Goal: Information Seeking & Learning: Stay updated

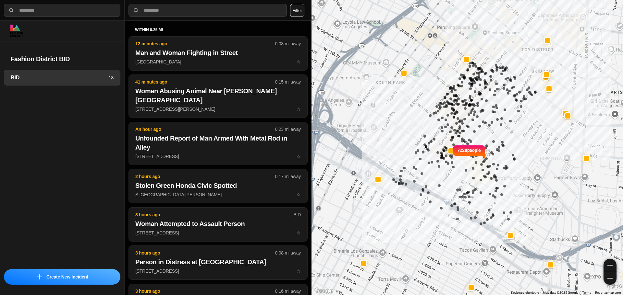
select select "*"
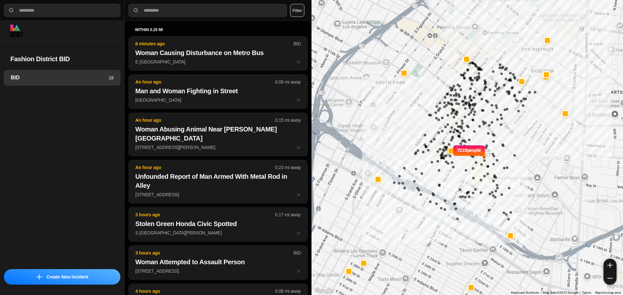
select select "*"
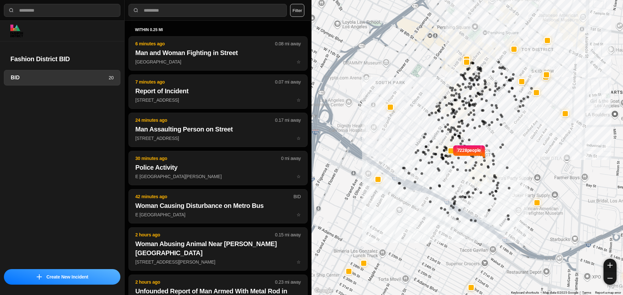
select select "*"
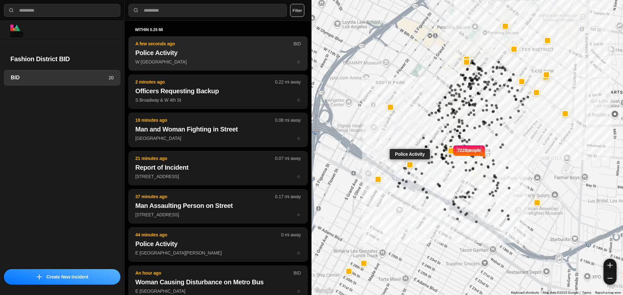
click at [192, 48] on button "A few seconds ago BID Police Activity W 15th St & S Main St ☆" at bounding box center [217, 53] width 179 height 34
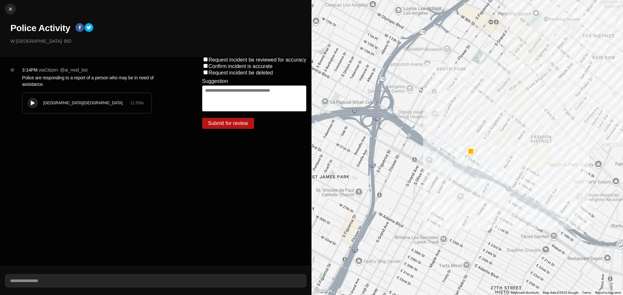
click at [30, 100] on button at bounding box center [33, 103] width 10 height 10
click at [35, 105] on div at bounding box center [33, 103] width 6 height 5
click at [6, 9] on div at bounding box center [11, 9] width 10 height 6
select select "*"
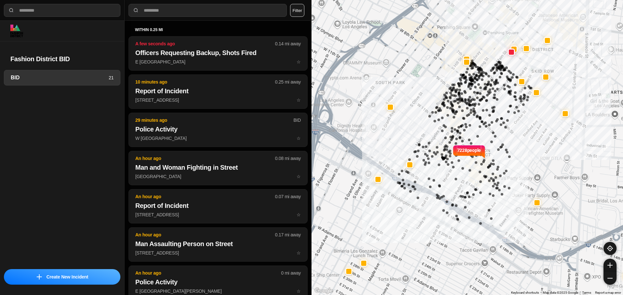
select select "*"
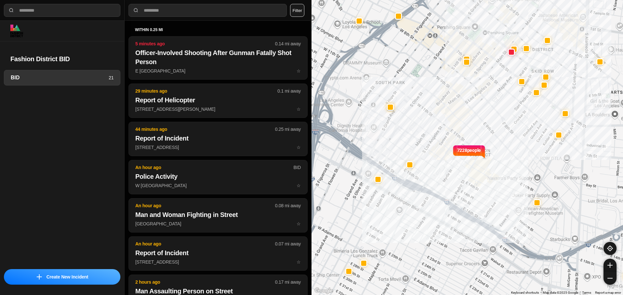
select select "*"
